Goal: Find specific page/section: Find specific page/section

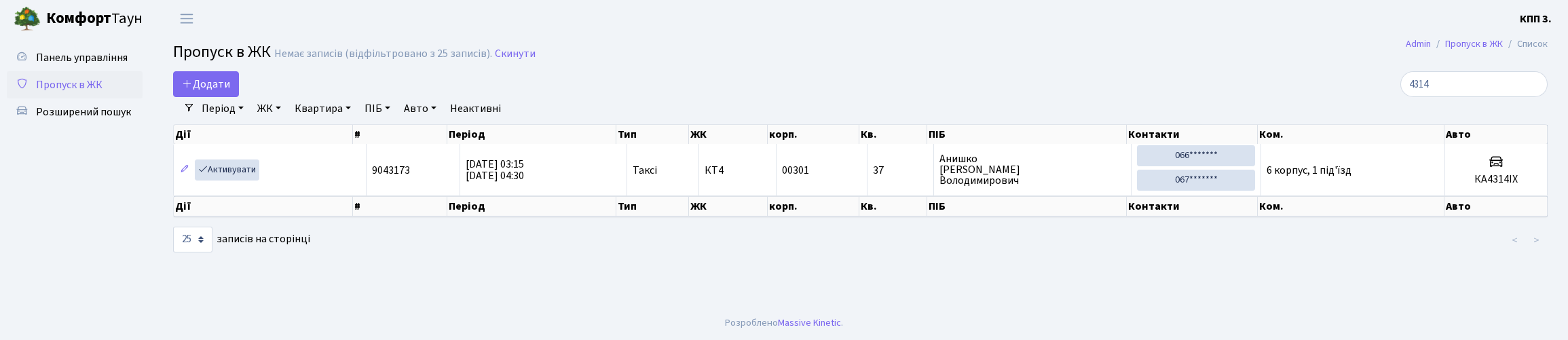
select select "25"
type input "4"
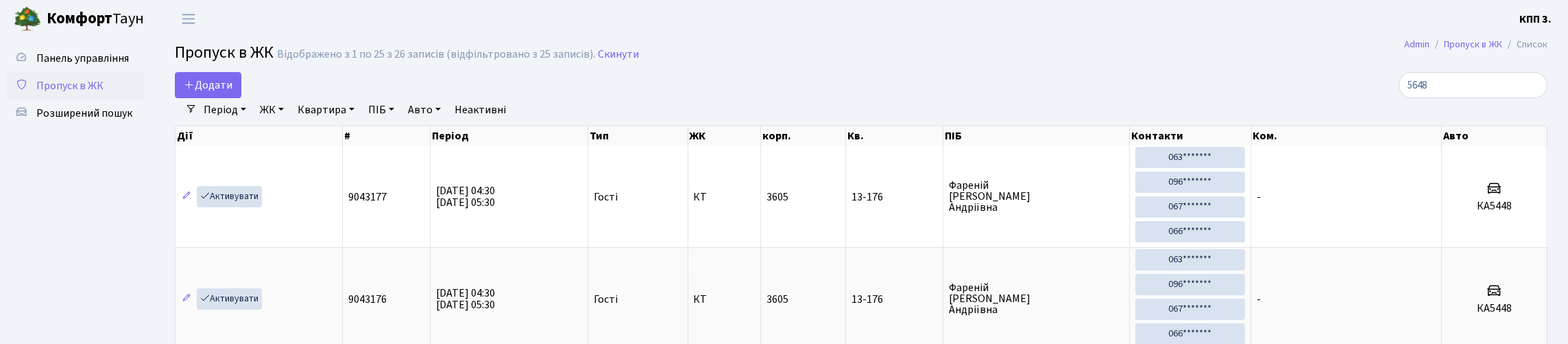
type input "5648"
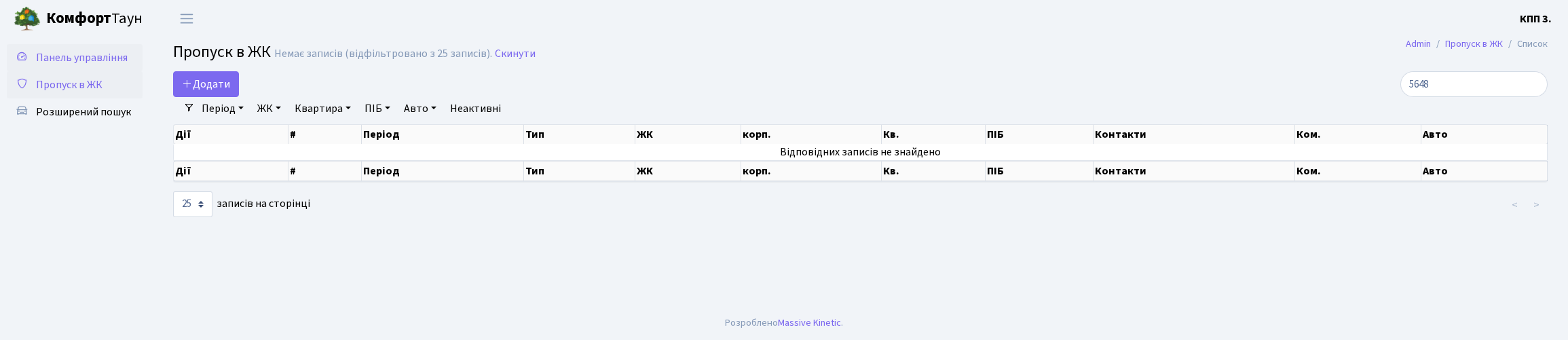
click at [108, 71] on link "Панель управління" at bounding box center [74, 57] width 135 height 27
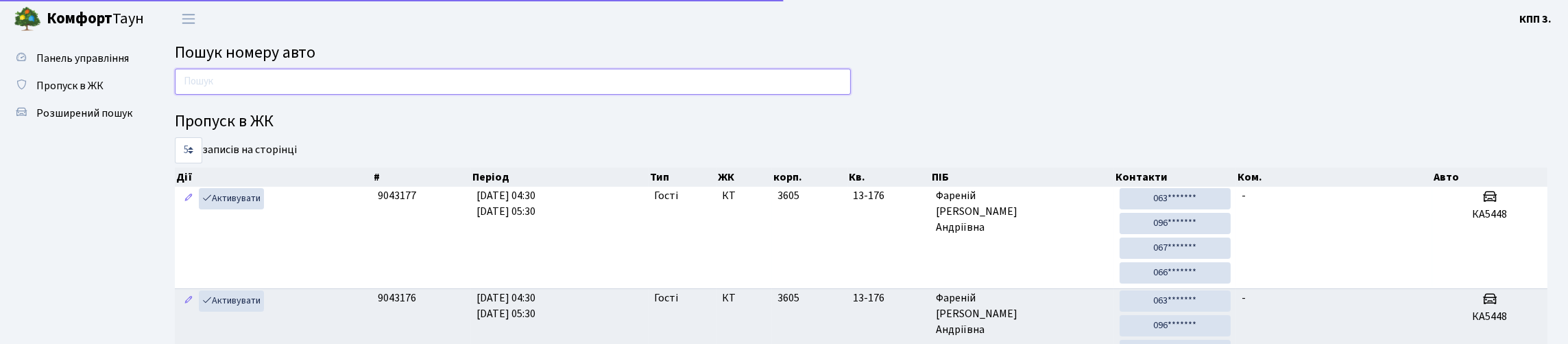
drag, startPoint x: 0, startPoint y: 0, endPoint x: 240, endPoint y: 86, distance: 254.9
click at [240, 86] on input "text" at bounding box center [512, 81] width 676 height 26
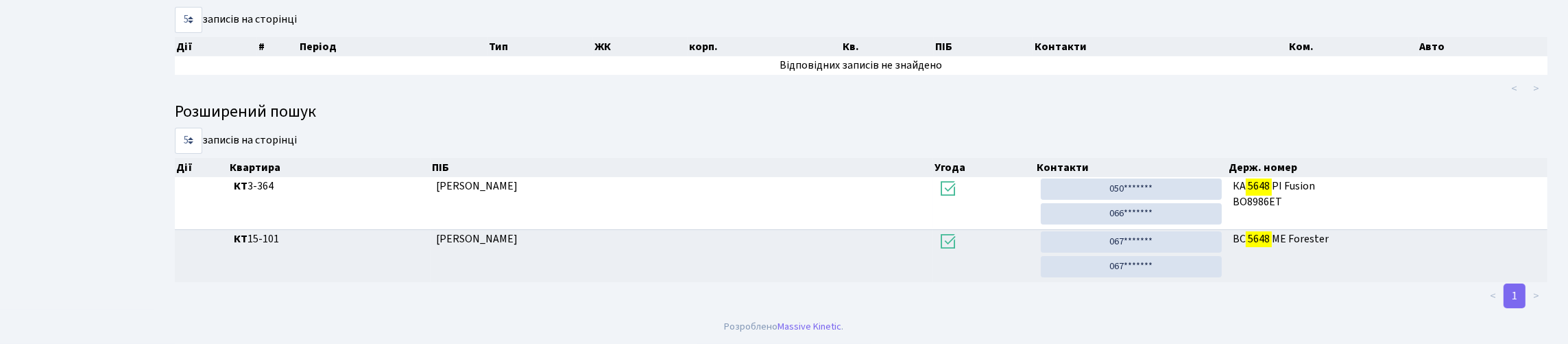
scroll to position [150, 0]
type input "5648"
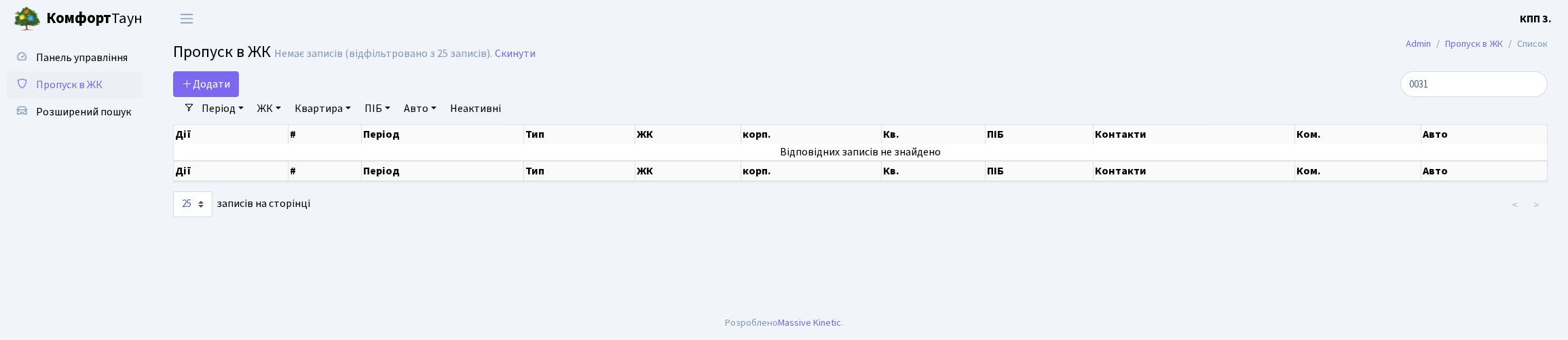
select select "25"
type input "0"
type input "1"
type input "5448"
